Goal: Communication & Community: Connect with others

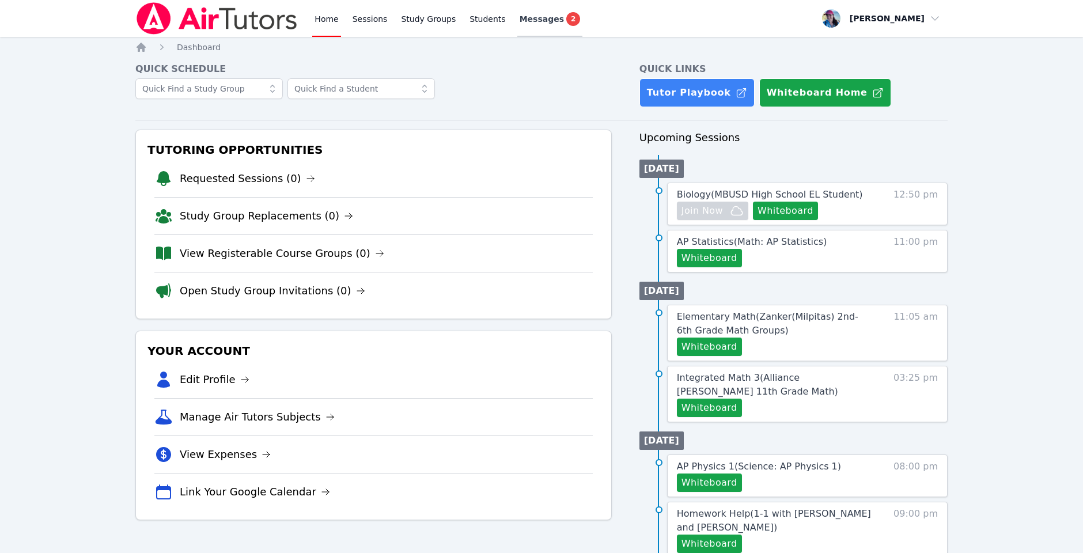
click at [537, 19] on span "Messages" at bounding box center [542, 19] width 44 height 12
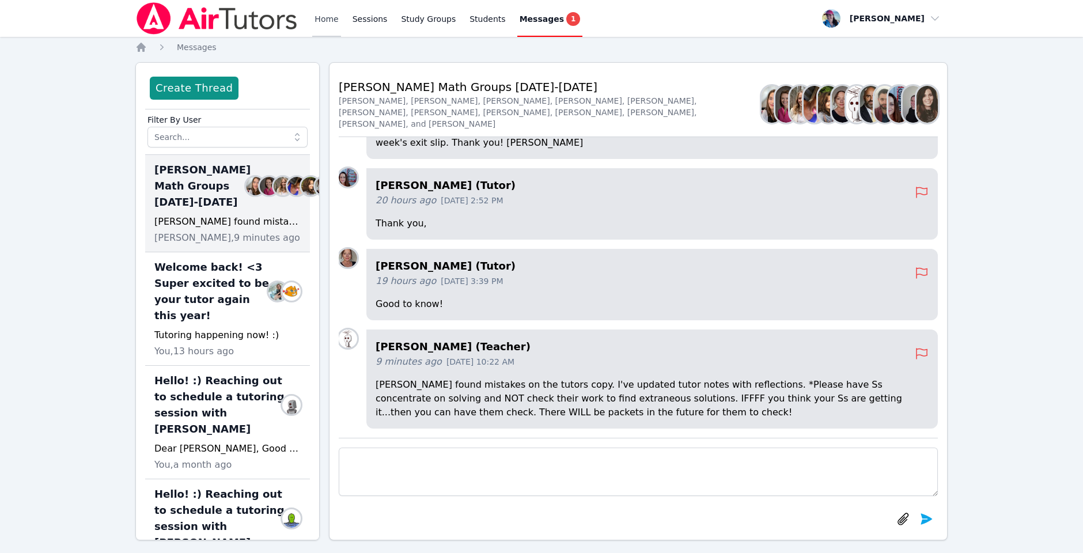
click at [316, 16] on link "Home" at bounding box center [326, 18] width 28 height 37
